Goal: Task Accomplishment & Management: Complete application form

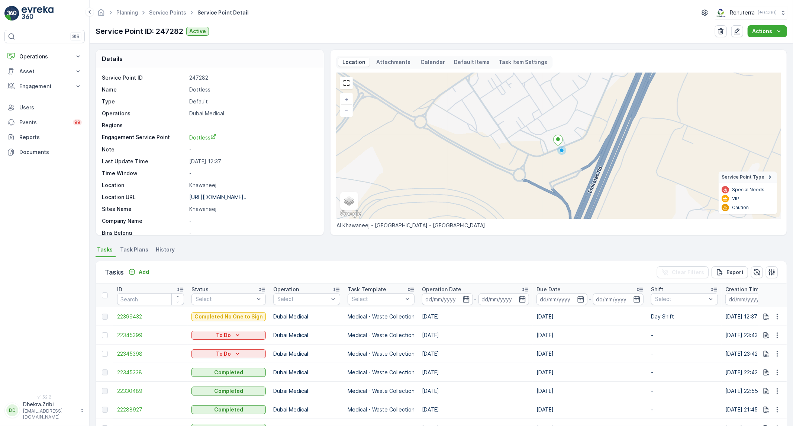
scroll to position [83, 0]
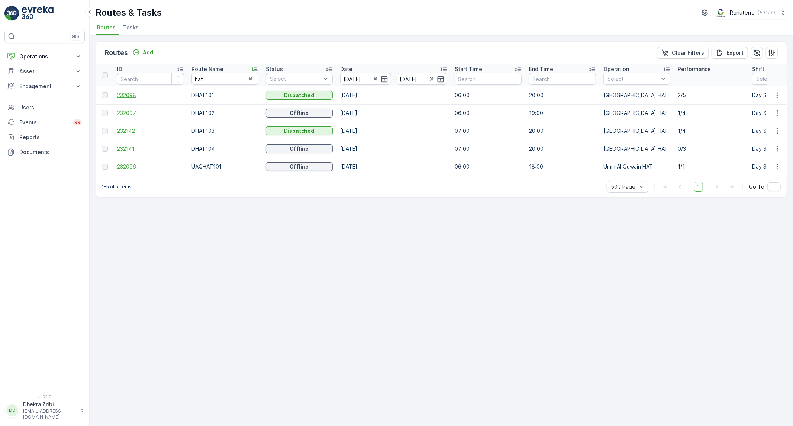
click at [128, 91] on span "232098" at bounding box center [150, 94] width 67 height 7
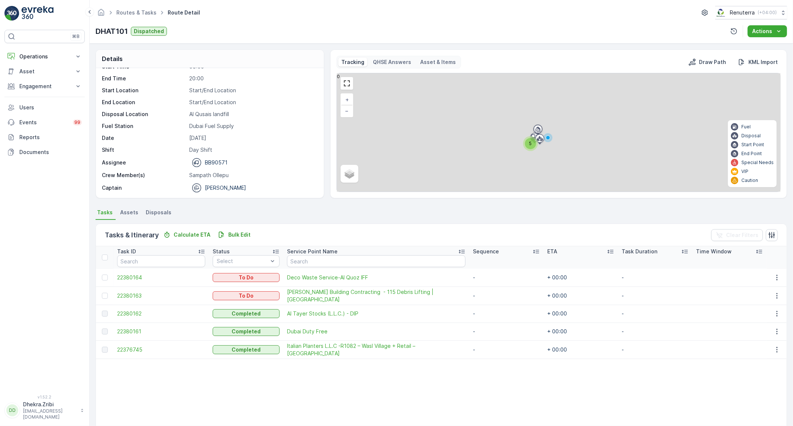
scroll to position [23, 0]
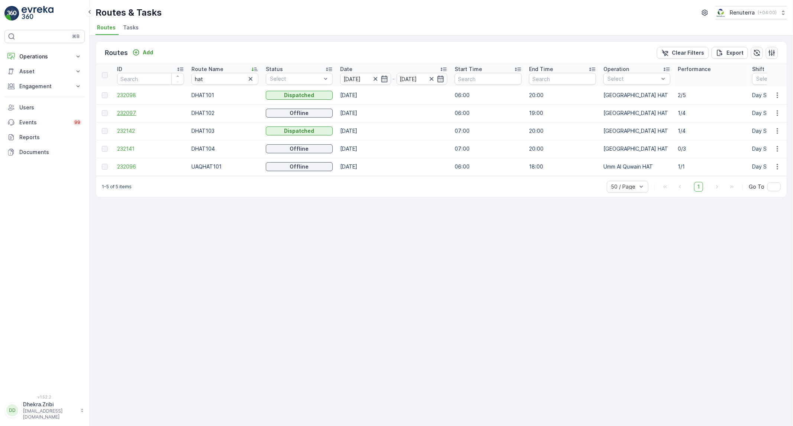
click at [131, 112] on span "232097" at bounding box center [150, 112] width 67 height 7
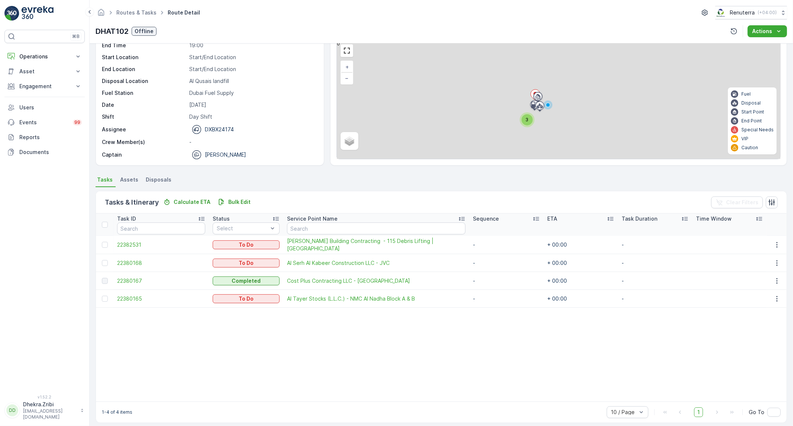
scroll to position [33, 0]
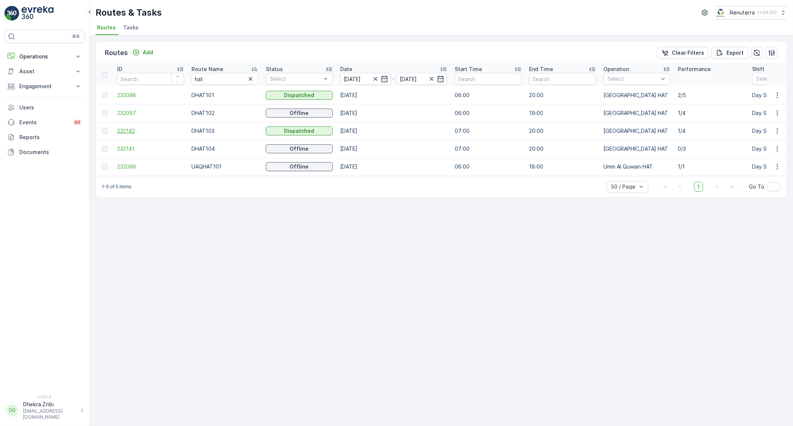
click at [130, 132] on span "232142" at bounding box center [150, 130] width 67 height 7
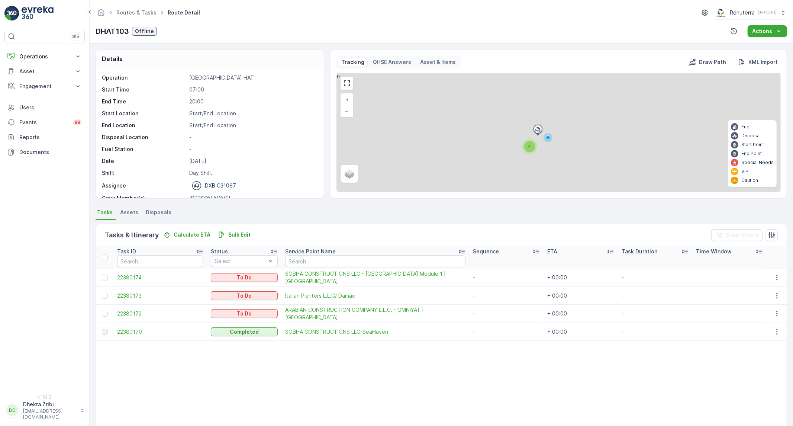
scroll to position [23, 0]
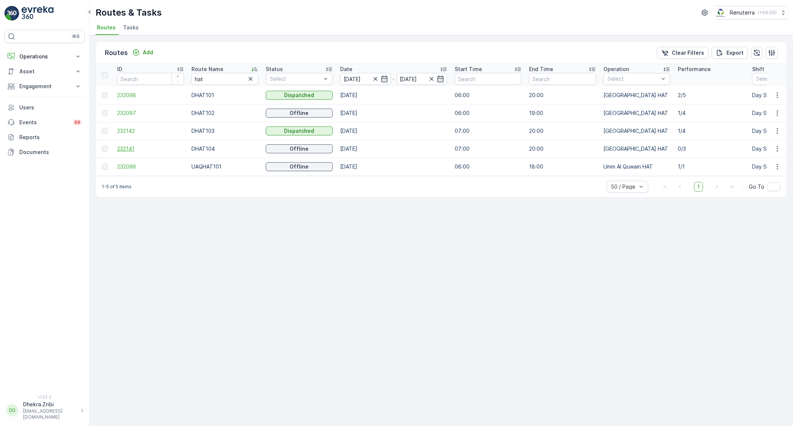
click at [130, 151] on span "232141" at bounding box center [150, 148] width 67 height 7
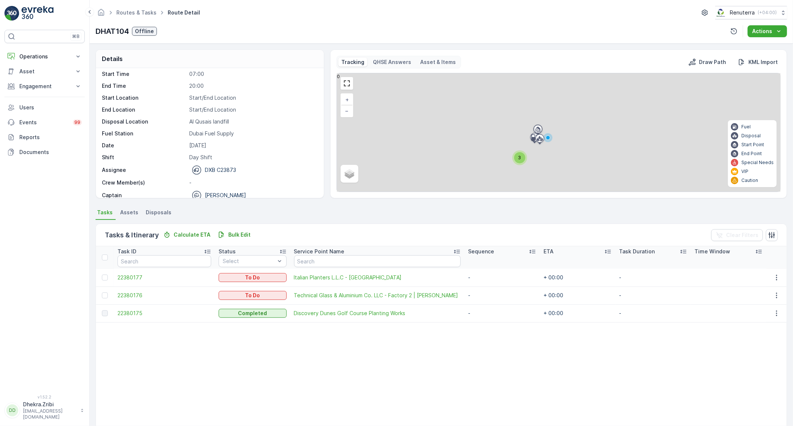
scroll to position [23, 0]
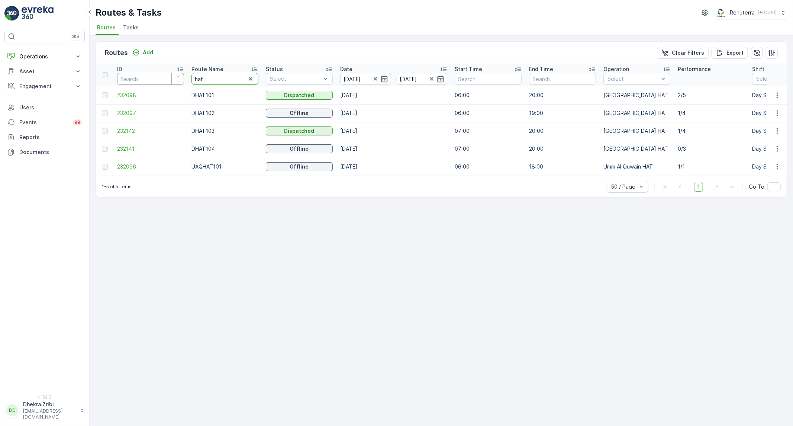
drag, startPoint x: 223, startPoint y: 75, endPoint x: 161, endPoint y: 74, distance: 61.7
type input "roro"
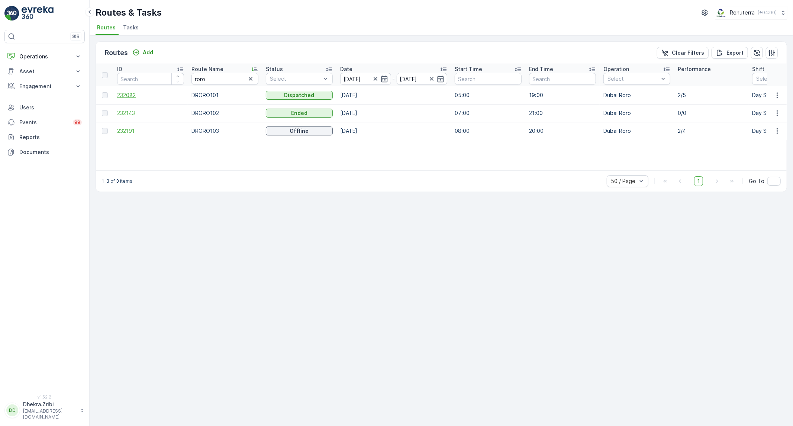
click at [127, 95] on span "232082" at bounding box center [150, 94] width 67 height 7
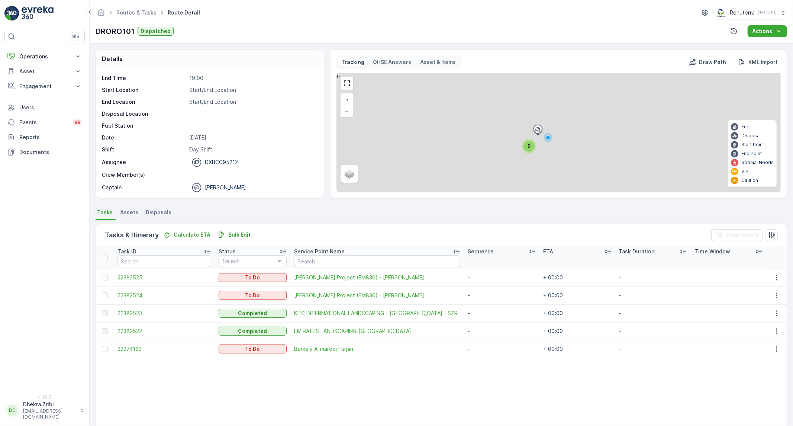
scroll to position [41, 0]
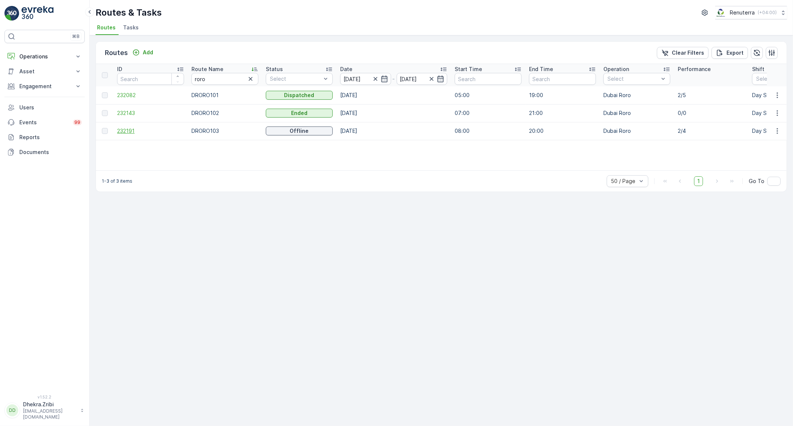
click at [126, 130] on span "232191" at bounding box center [150, 130] width 67 height 7
click at [126, 110] on span "232143" at bounding box center [150, 112] width 67 height 7
click at [252, 80] on icon "button" at bounding box center [250, 78] width 7 height 7
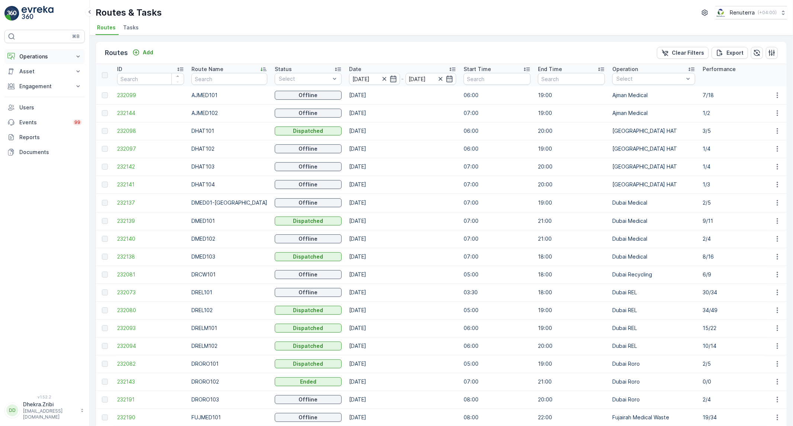
click at [51, 52] on button "Operations" at bounding box center [44, 56] width 80 height 15
click at [35, 77] on p "Planning" at bounding box center [29, 79] width 21 height 7
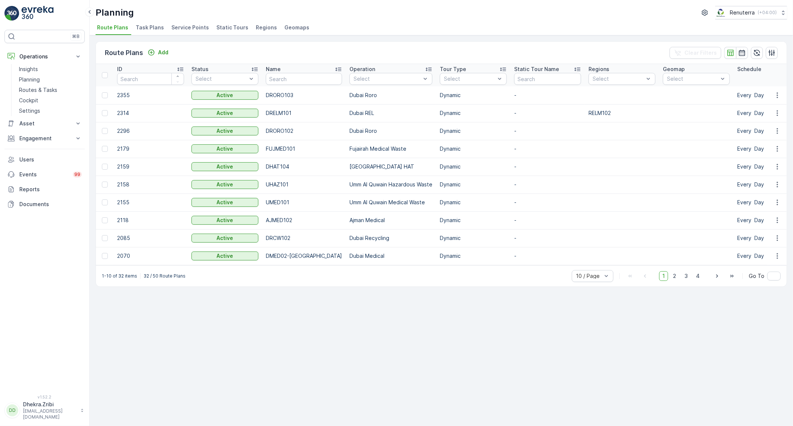
click at [188, 28] on span "Service Points" at bounding box center [190, 27] width 38 height 7
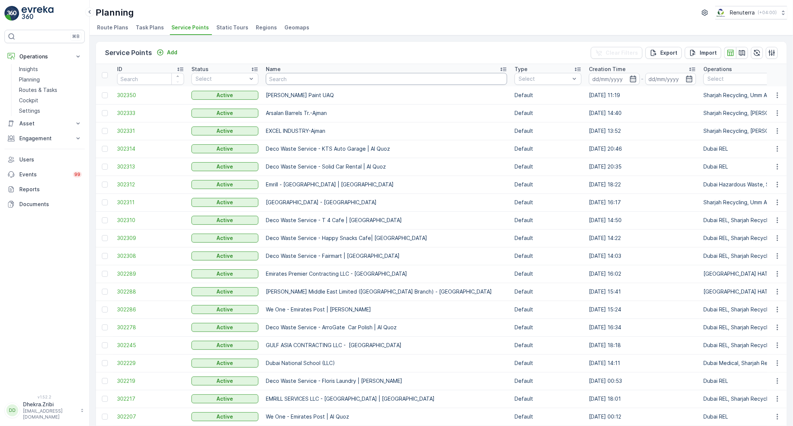
click at [304, 81] on input "text" at bounding box center [386, 79] width 241 height 12
type input "ne"
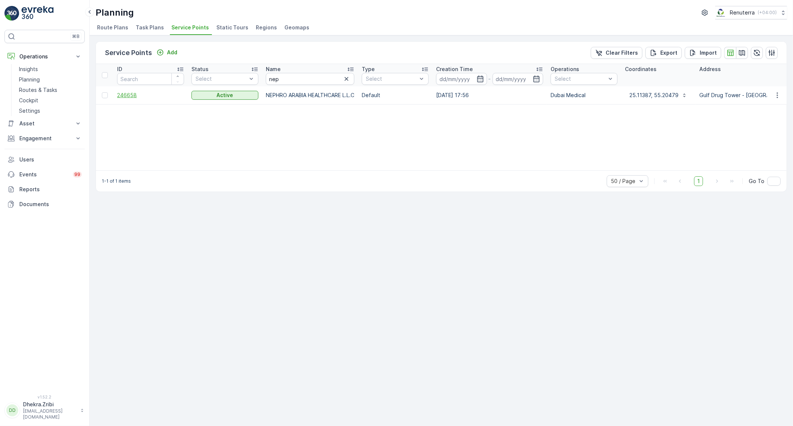
click at [134, 94] on span "246658" at bounding box center [150, 94] width 67 height 7
click at [479, 78] on icon "button" at bounding box center [479, 78] width 7 height 7
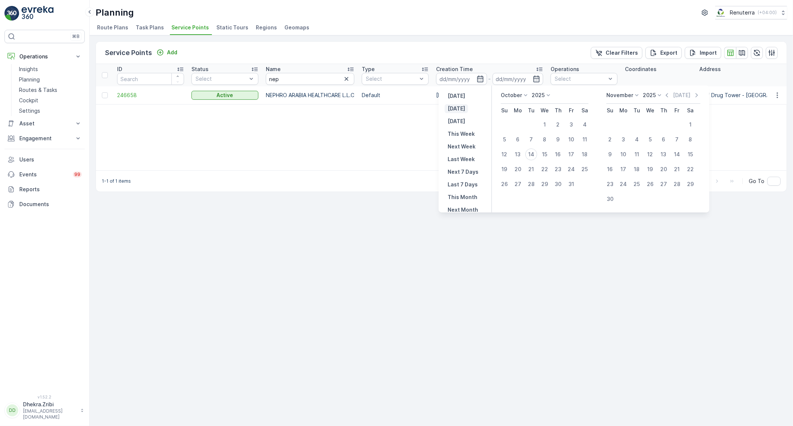
click at [465, 110] on button "[DATE]" at bounding box center [455, 108] width 23 height 9
type input "[DATE]"
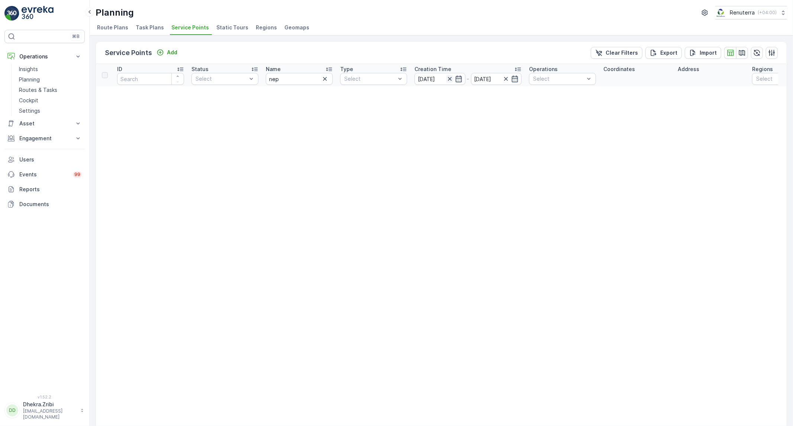
click at [448, 77] on icon "button" at bounding box center [449, 78] width 7 height 7
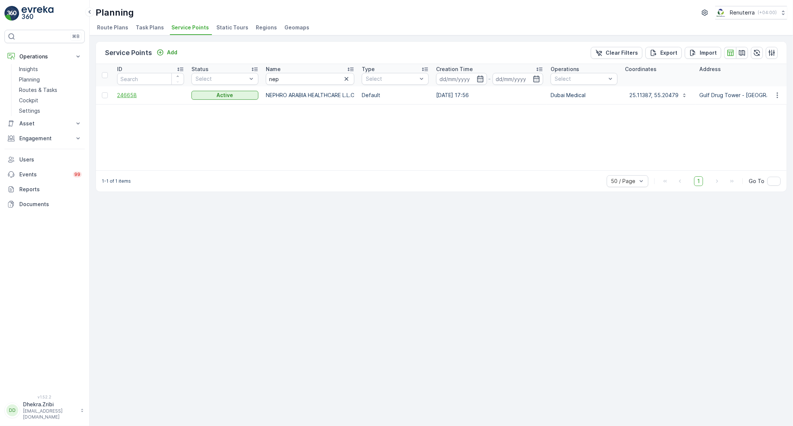
click at [123, 91] on span "246658" at bounding box center [150, 94] width 67 height 7
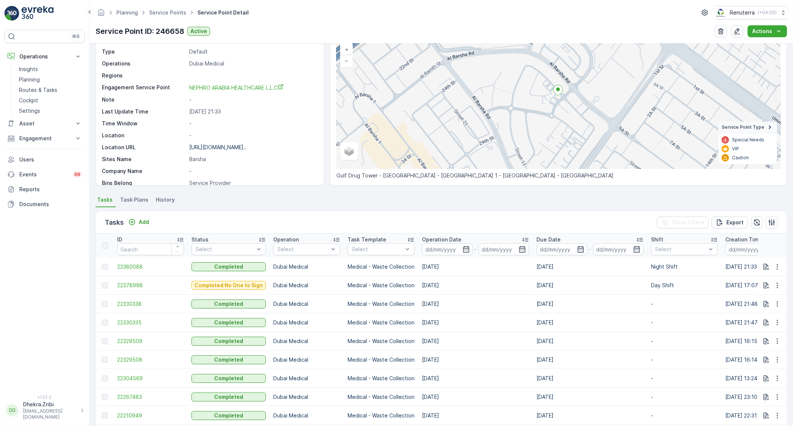
scroll to position [83, 0]
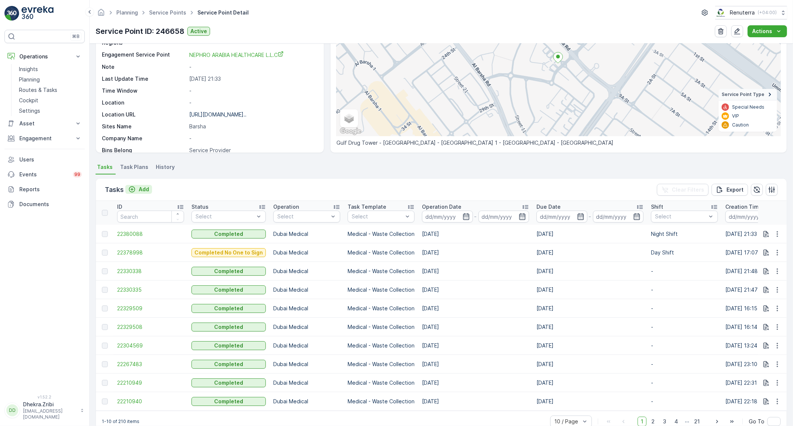
click at [151, 190] on button "Add" at bounding box center [138, 189] width 27 height 9
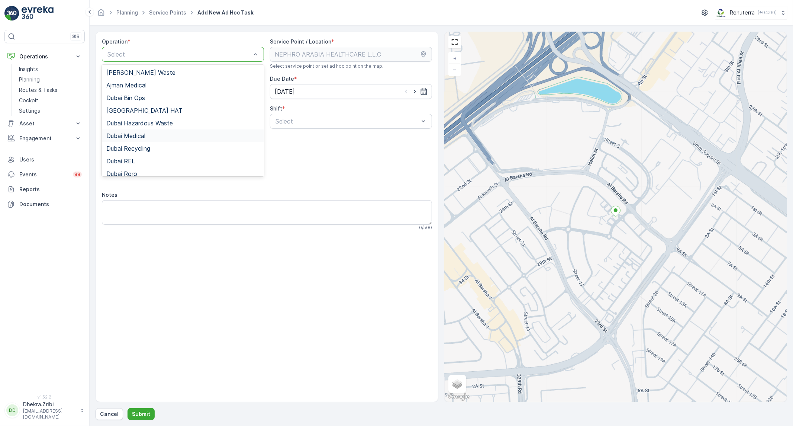
click at [118, 139] on div "Dubai Medical" at bounding box center [183, 135] width 162 height 13
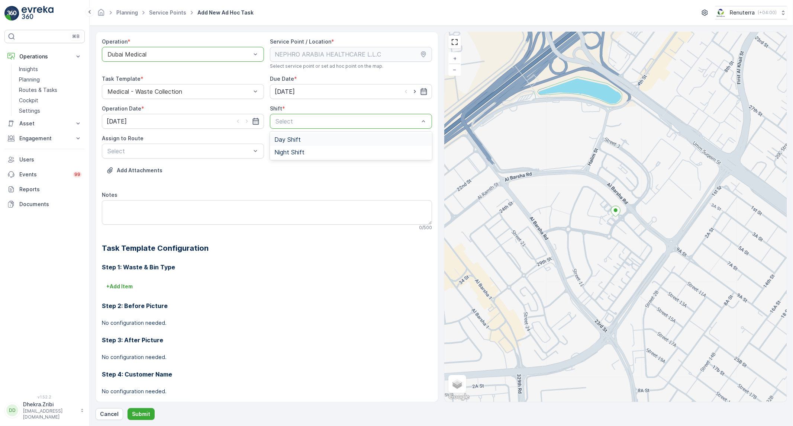
click at [358, 140] on div "Day Shift" at bounding box center [350, 139] width 153 height 7
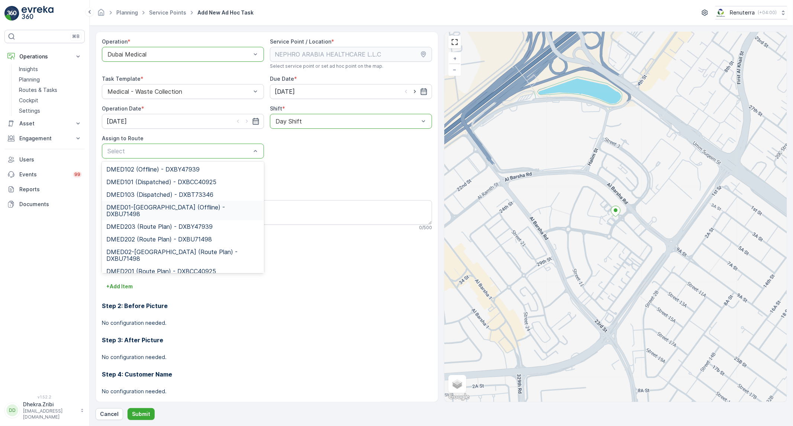
click at [198, 205] on span "DMED01-[GEOGRAPHIC_DATA] (Offline) - DXBU71498" at bounding box center [182, 210] width 153 height 13
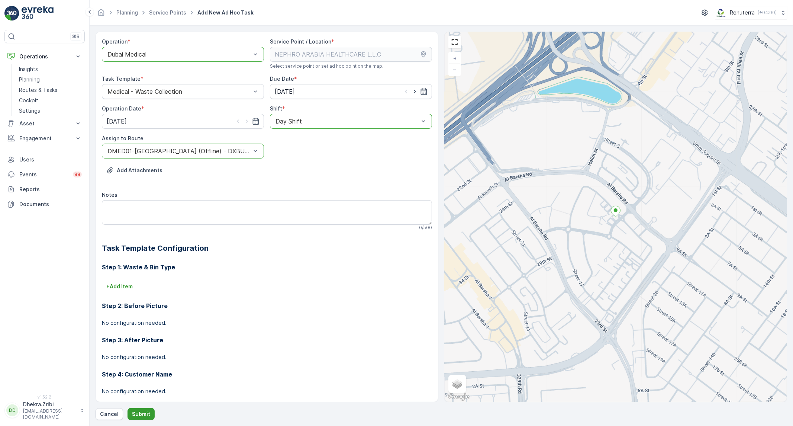
click at [141, 414] on p "Submit" at bounding box center [141, 413] width 18 height 7
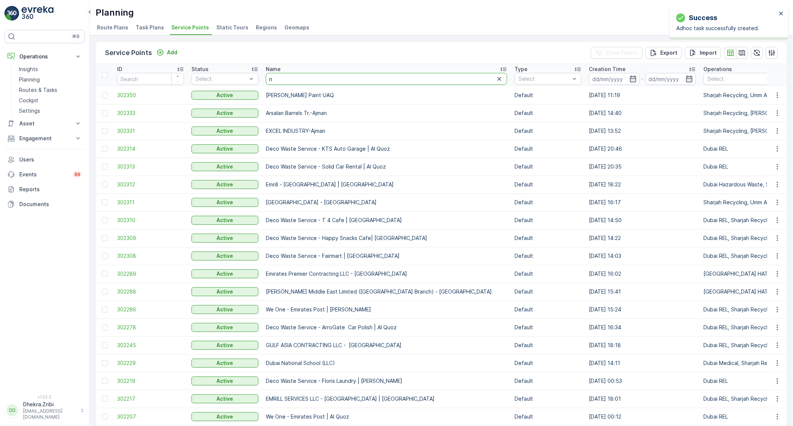
type input "ne"
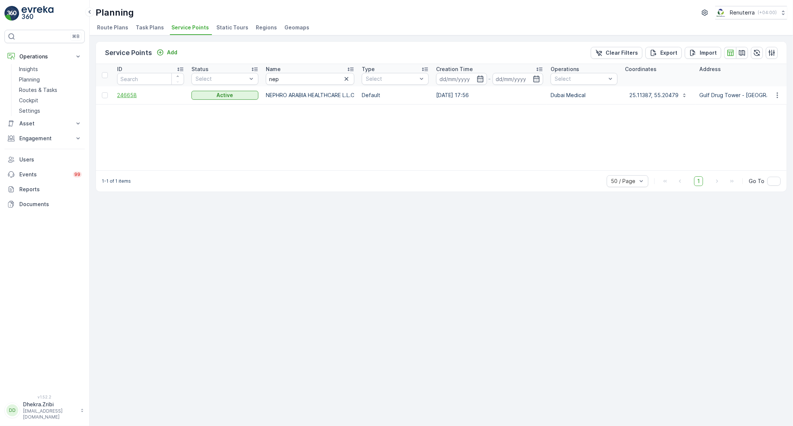
click at [132, 98] on span "246658" at bounding box center [150, 94] width 67 height 7
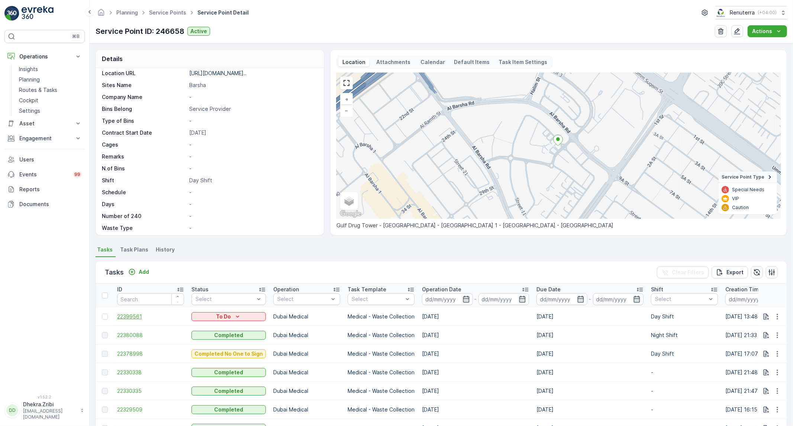
click at [135, 315] on span "22399561" at bounding box center [150, 316] width 67 height 7
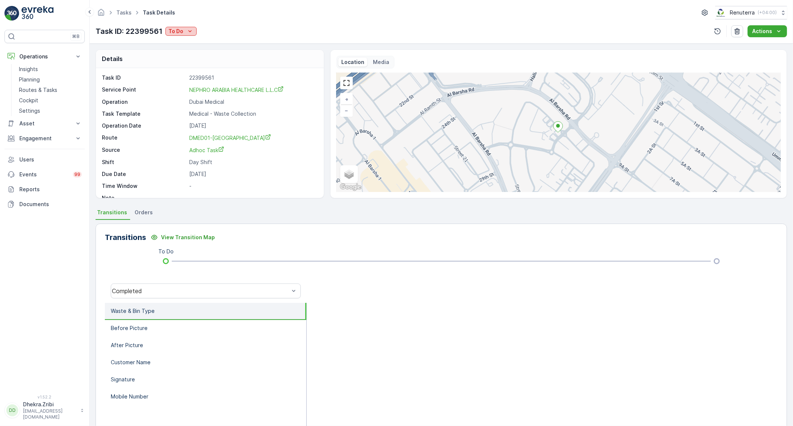
click at [186, 34] on icon "To Do" at bounding box center [189, 31] width 7 height 7
click at [190, 61] on span "Completed No One to Sign" at bounding box center [204, 62] width 68 height 7
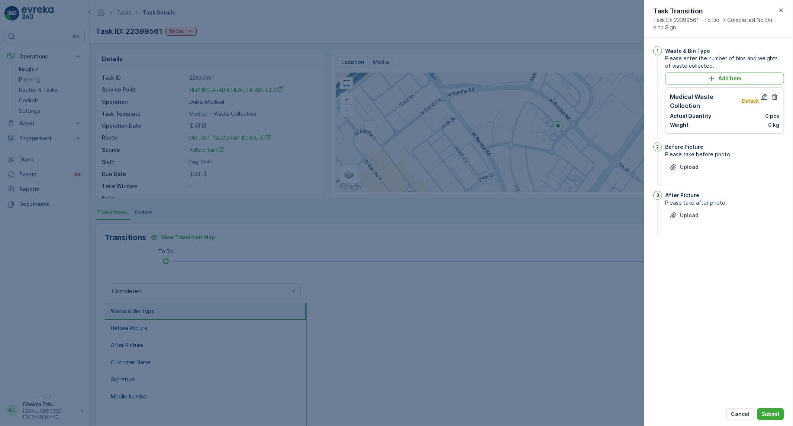
click at [766, 94] on icon "button" at bounding box center [763, 96] width 7 height 7
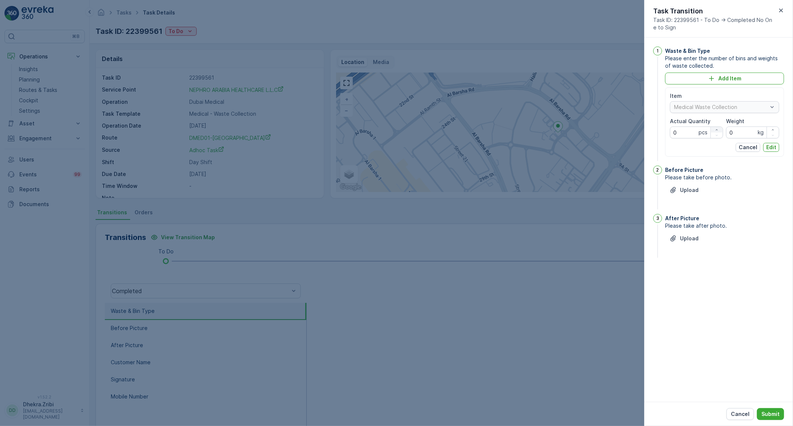
click at [719, 128] on div "button" at bounding box center [717, 129] width 12 height 4
type Quantity "1"
drag, startPoint x: 744, startPoint y: 132, endPoint x: 711, endPoint y: 132, distance: 33.5
click at [711, 132] on div "Item Medical Waste Collection Actual Quantity 1 pcs Weight 0 kg" at bounding box center [724, 115] width 109 height 46
type input "9.8"
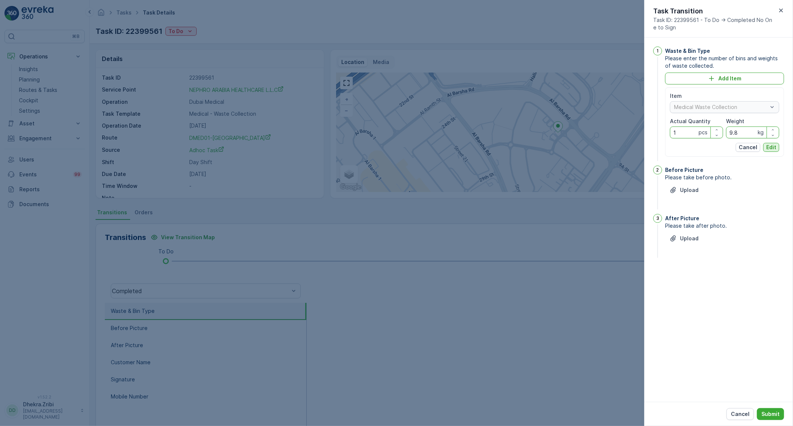
click at [776, 144] on button "Edit" at bounding box center [771, 147] width 16 height 9
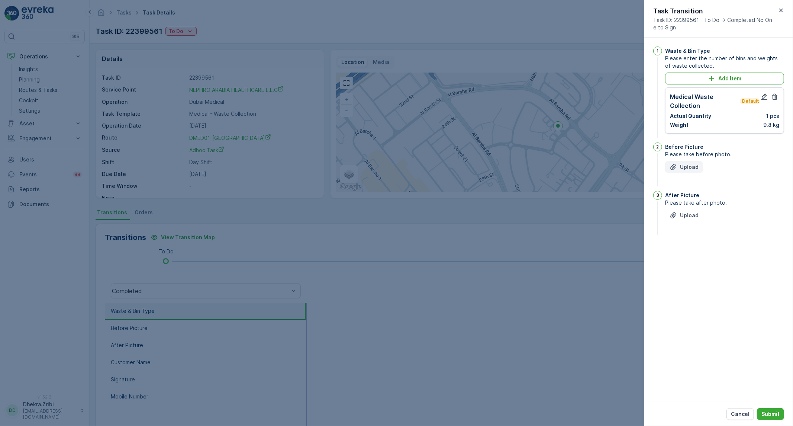
click at [684, 171] on button "Upload" at bounding box center [684, 167] width 38 height 12
click at [670, 253] on icon "Upload File" at bounding box center [672, 252] width 7 height 7
click at [771, 409] on button "Submit" at bounding box center [770, 414] width 27 height 12
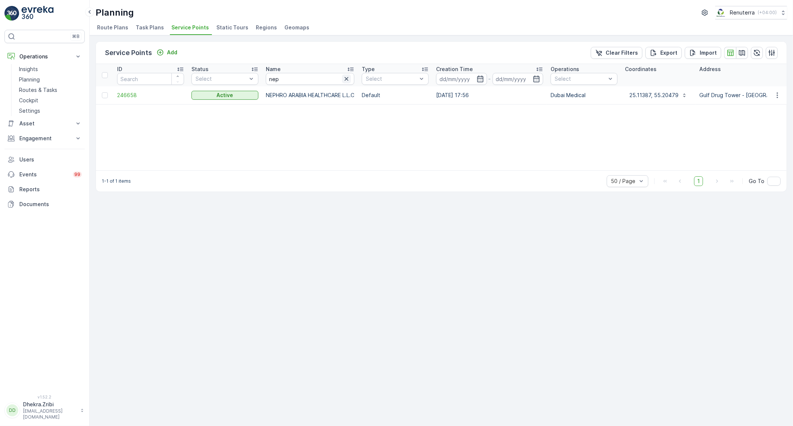
click at [350, 79] on icon "button" at bounding box center [346, 78] width 7 height 7
